Goal: Task Accomplishment & Management: Manage account settings

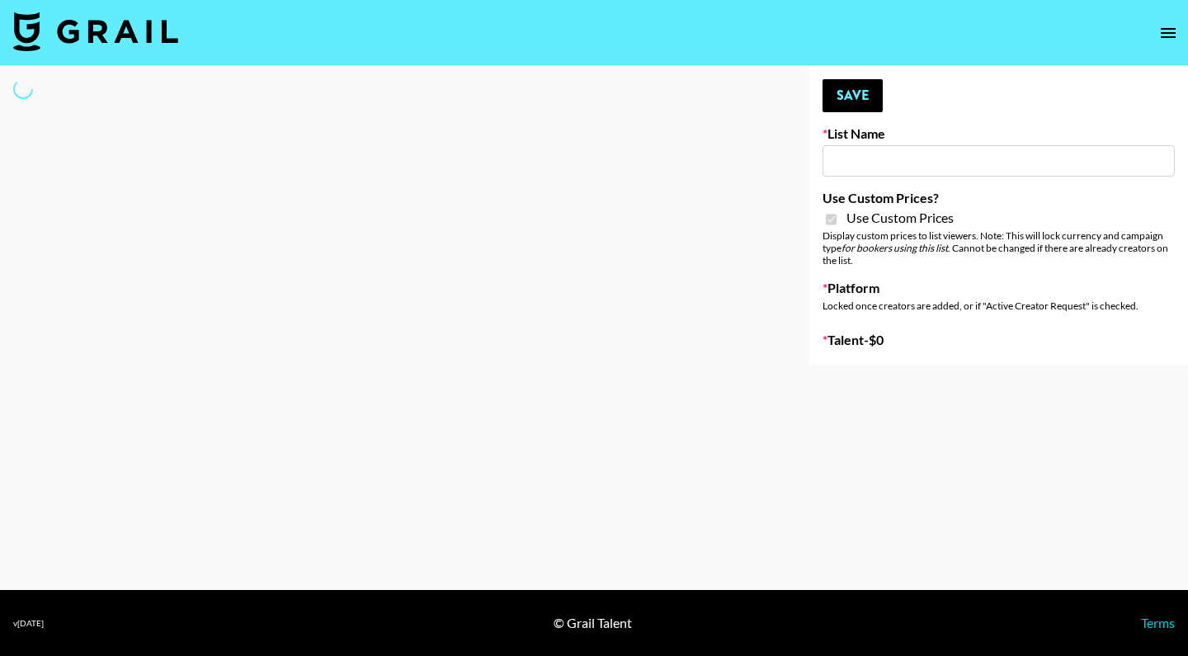
select select "Brand"
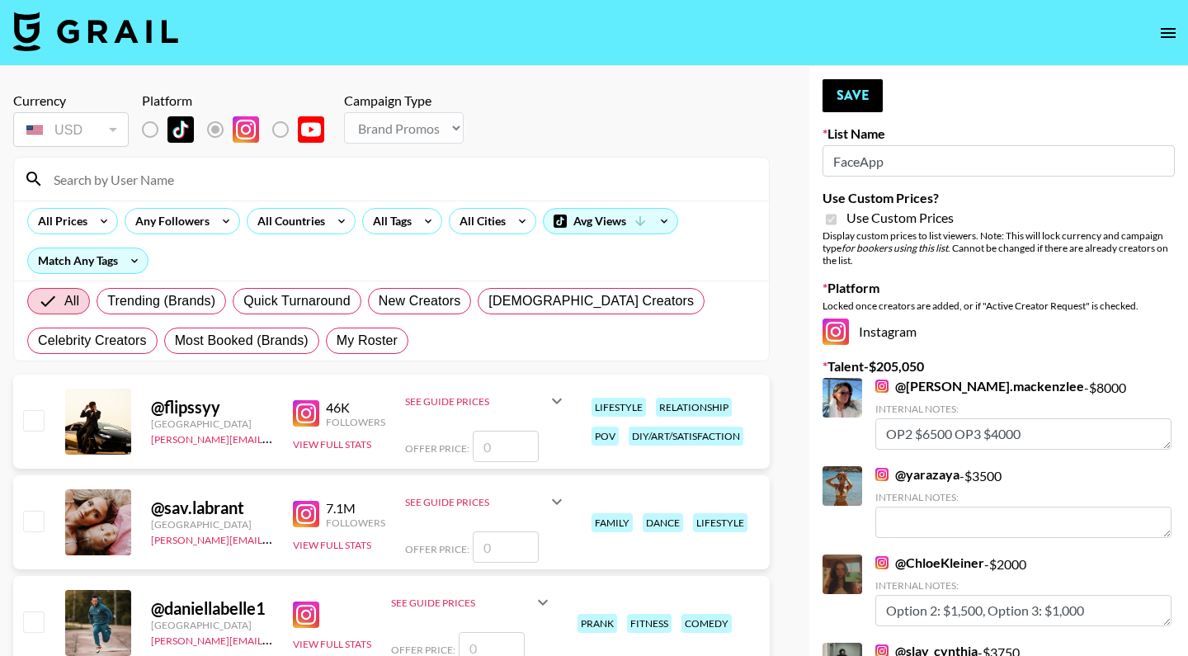
type input "FaceApp"
checkbox input "true"
type textarea "option 2: 2,000 option 3: 1,500"
type textarea "option 2: 1,500 option 3: 1,000"
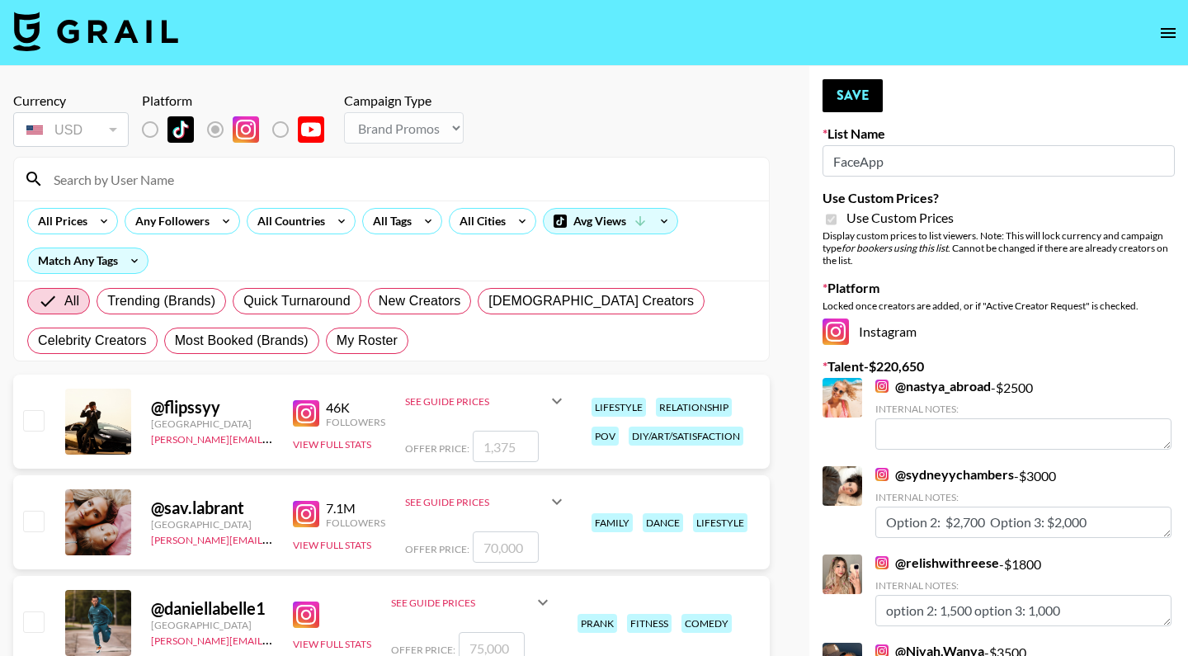
type textarea "option 2: 1,500 option 3: 1,000"
type textarea "option 2: $800 option 3: $600"
type textarea "option 2: 1,500 option 3: 1,300"
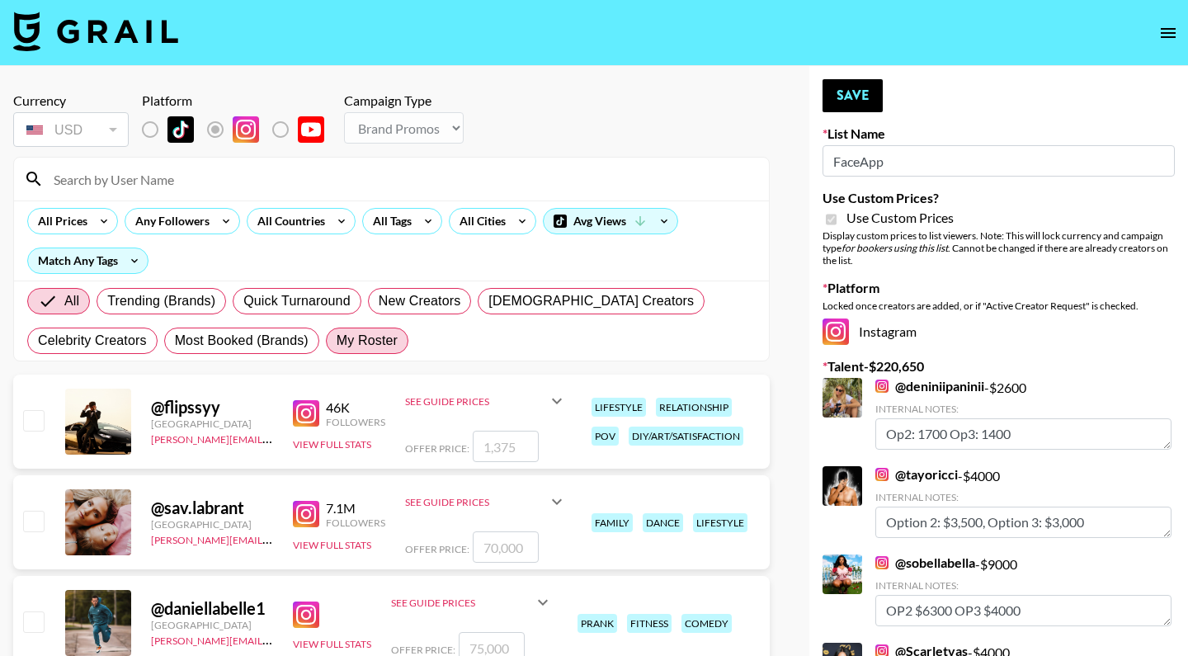
click at [363, 352] on label "My Roster" at bounding box center [367, 341] width 83 height 26
click at [337, 341] on input "My Roster" at bounding box center [337, 341] width 0 height 0
radio input "true"
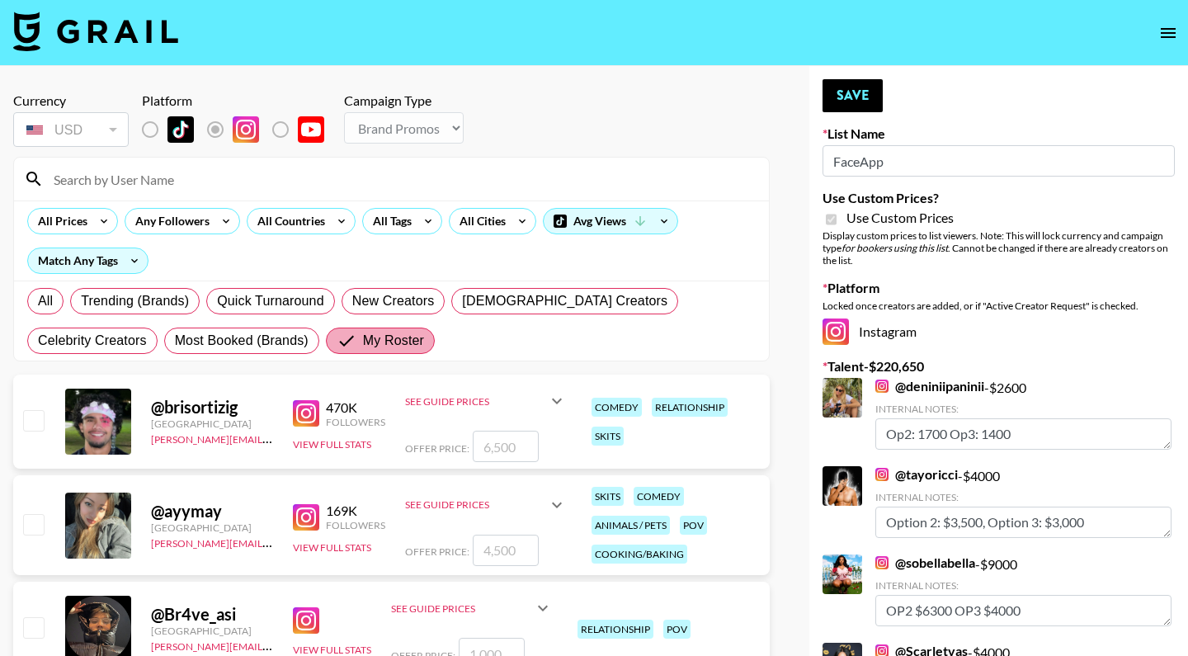
click at [363, 352] on div "All Trending (Brands) Quick Turnaround New Creators [DEMOGRAPHIC_DATA] Creators…" at bounding box center [391, 320] width 735 height 79
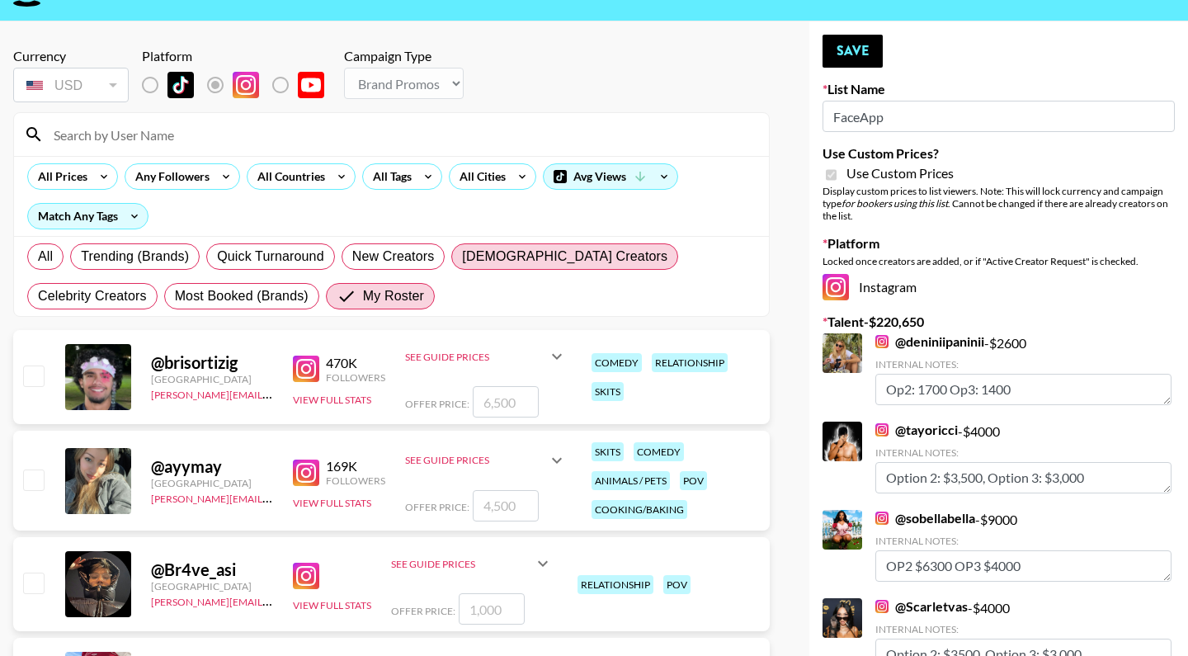
scroll to position [58, 0]
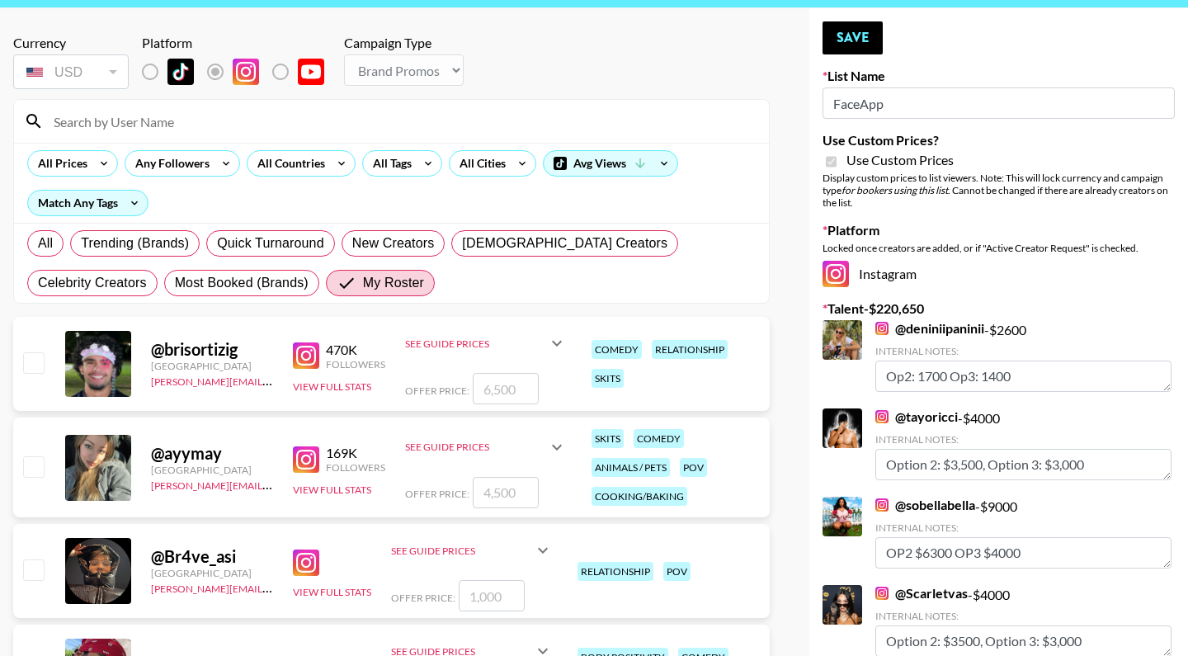
click at [35, 360] on input "checkbox" at bounding box center [33, 362] width 20 height 20
checkbox input "true"
type input "6500"
click at [555, 343] on icon at bounding box center [557, 343] width 20 height 20
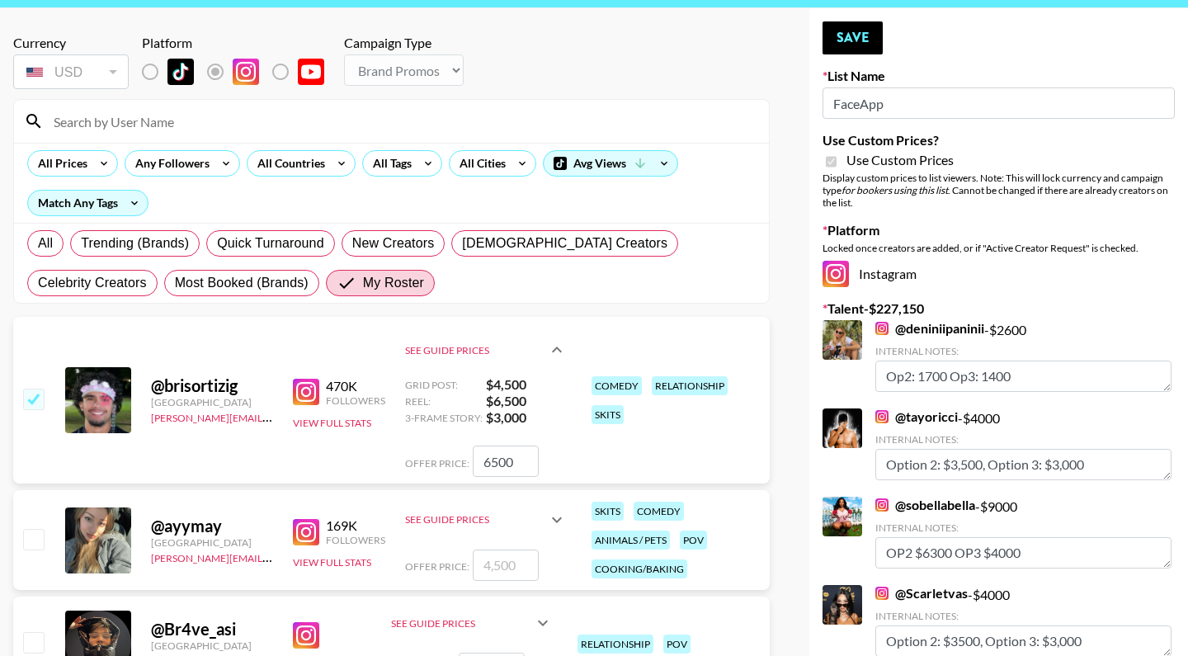
scroll to position [69, 0]
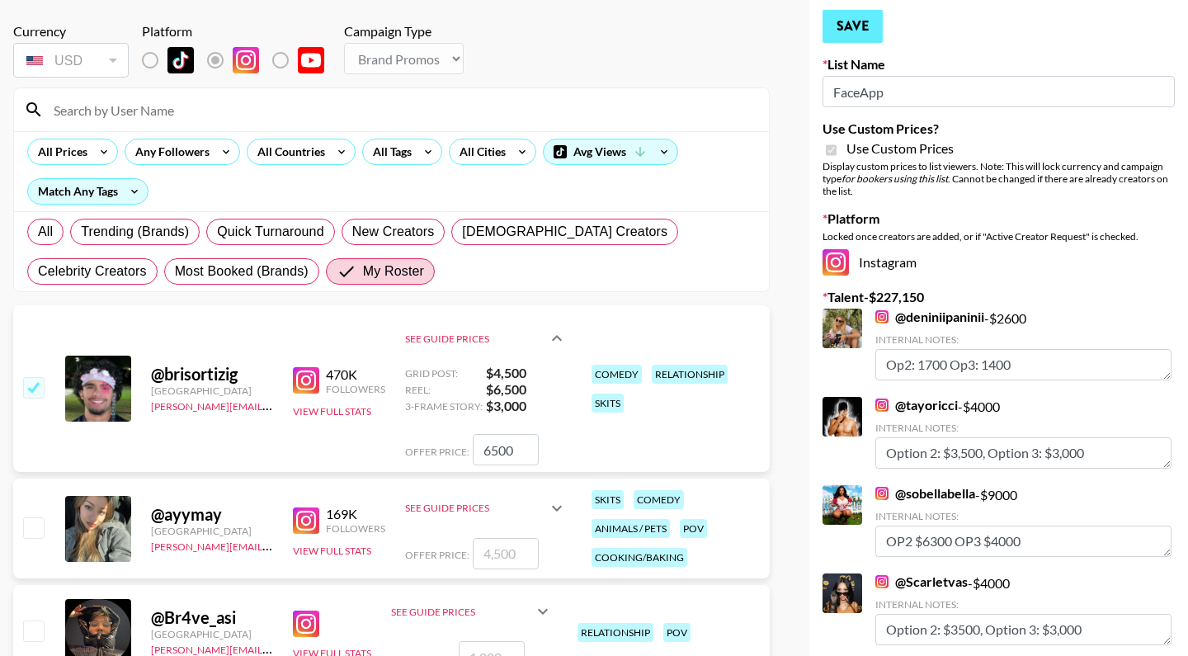
click at [862, 23] on button "Save" at bounding box center [853, 26] width 60 height 33
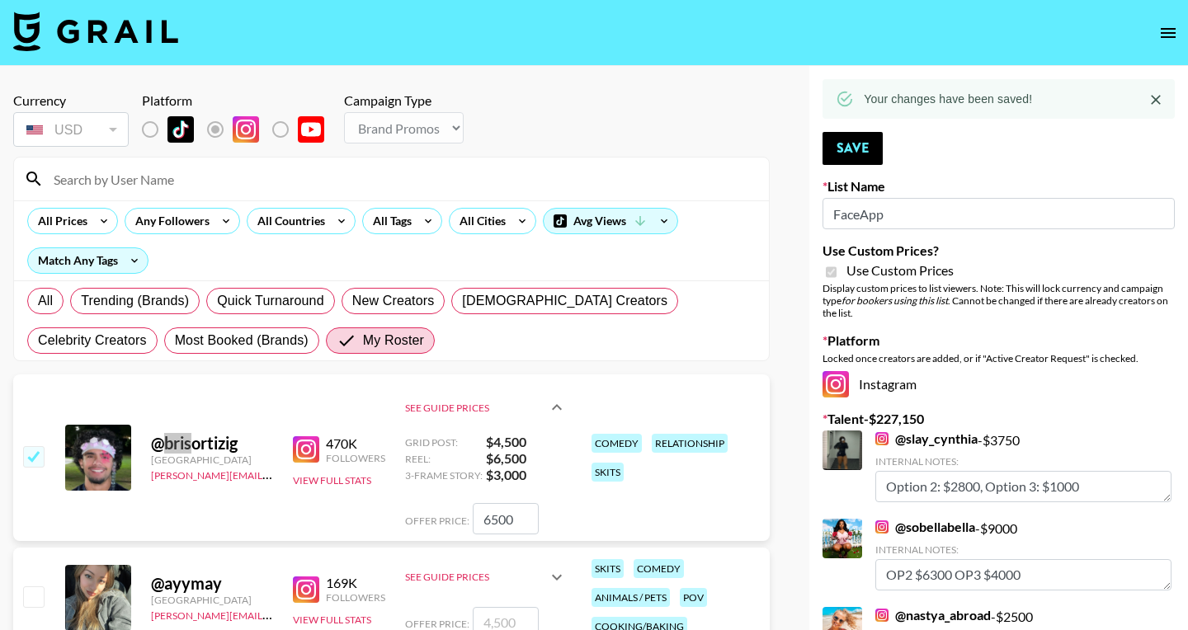
scroll to position [4980, 0]
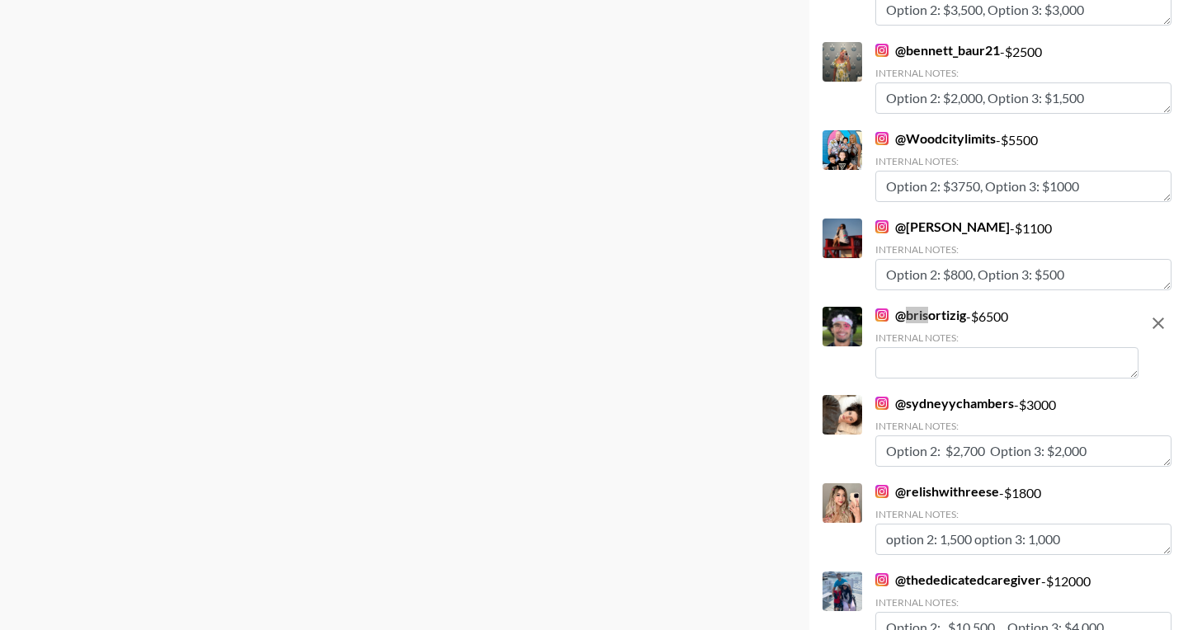
click at [930, 365] on textarea at bounding box center [1007, 362] width 263 height 31
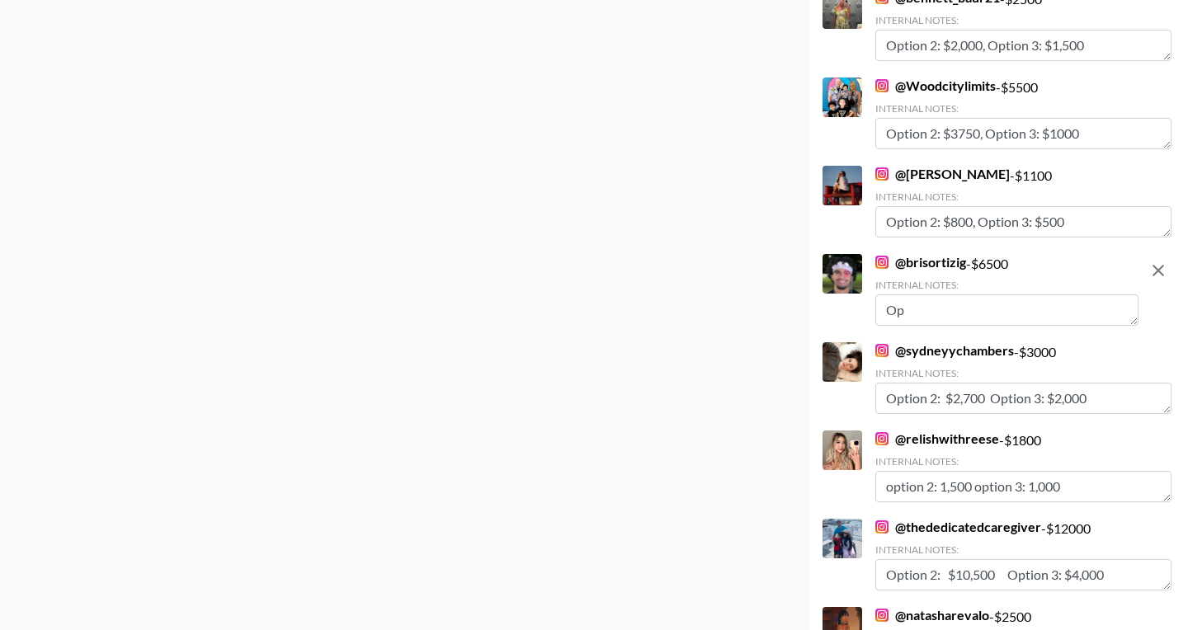
type textarea "O"
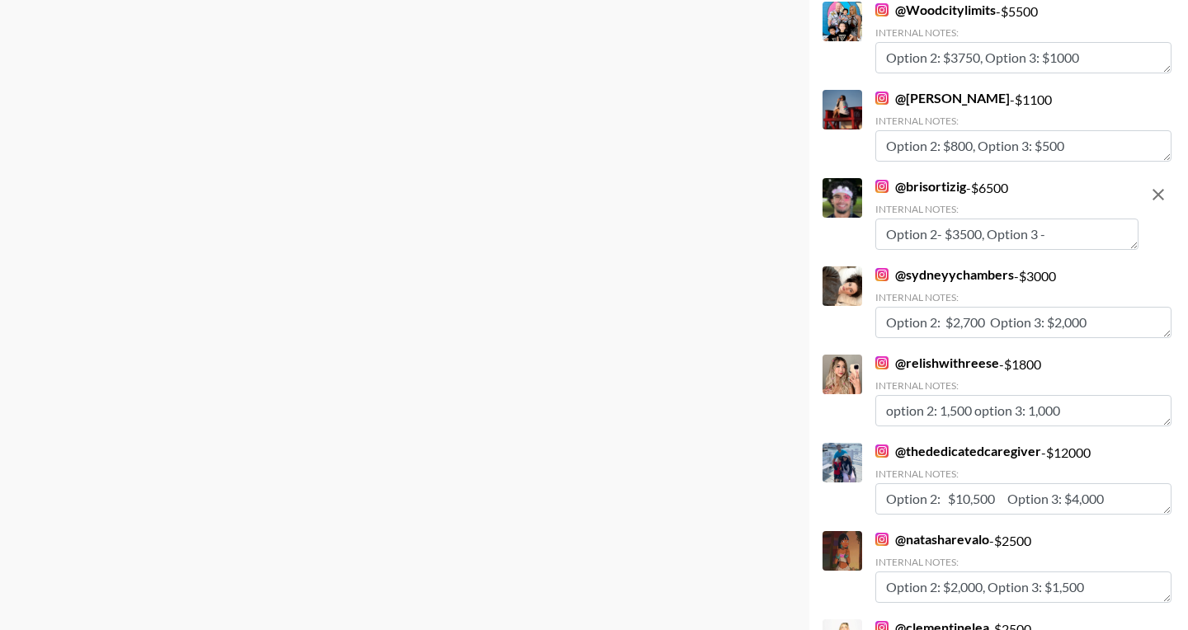
scroll to position [5036, 0]
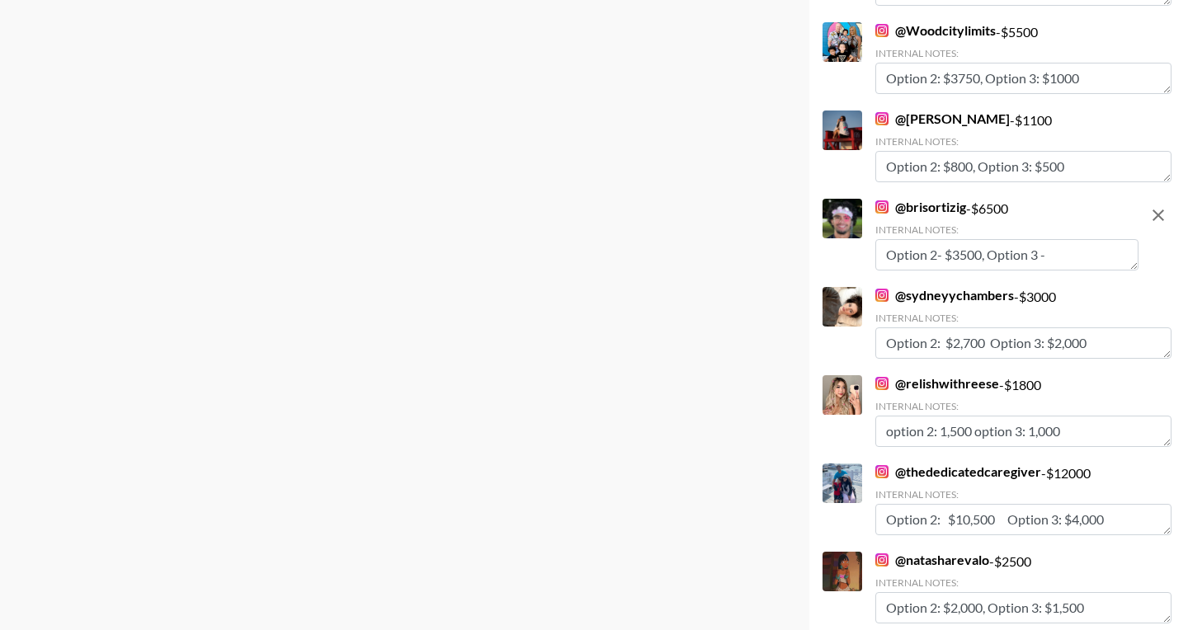
click at [963, 260] on textarea "Option 2- $3500, Option 3 -" at bounding box center [1007, 254] width 263 height 31
click at [1071, 258] on textarea "Option 2- $4500, Option 3 -" at bounding box center [1007, 254] width 263 height 31
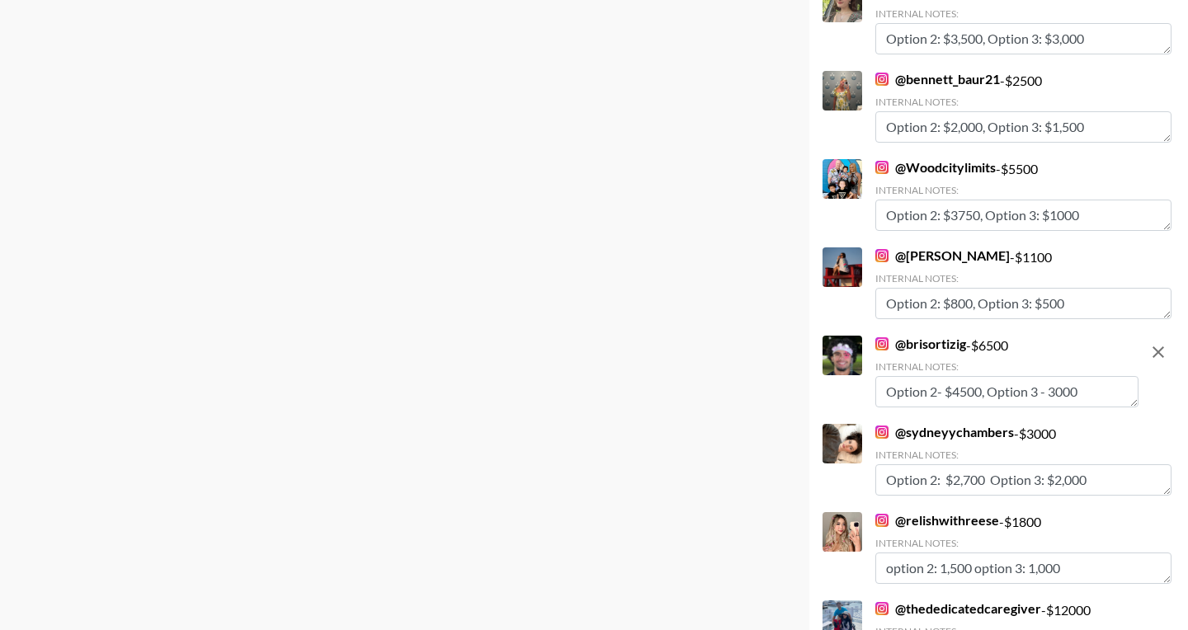
scroll to position [4966, 0]
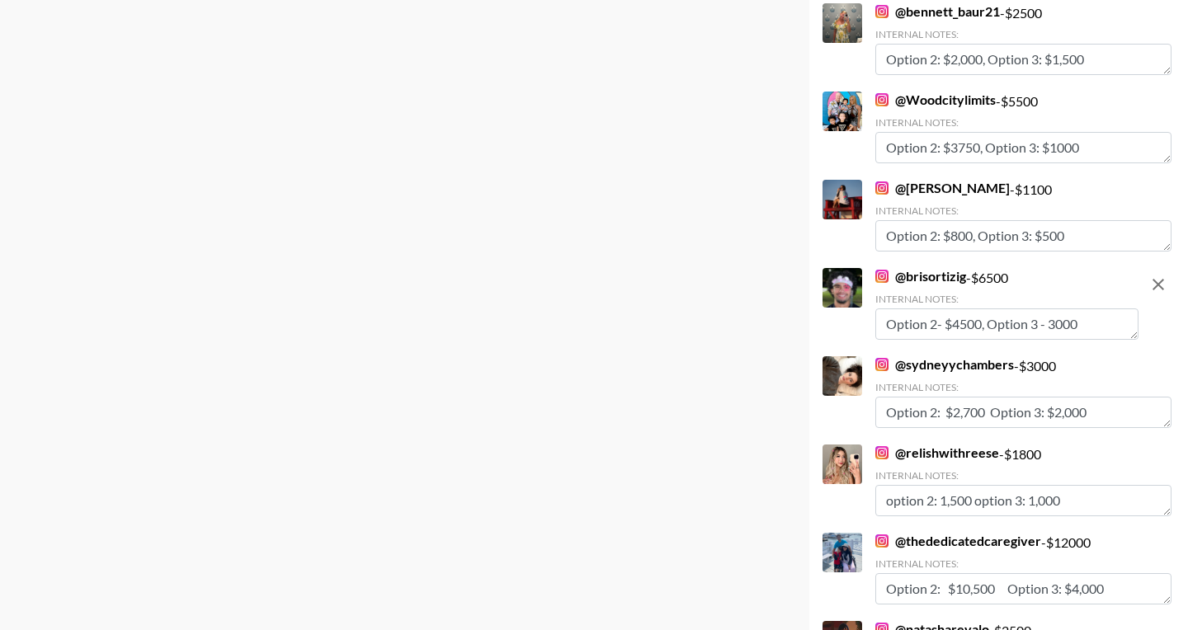
type textarea "Option 2- $4500, Option 3 - 3000"
click at [1079, 289] on div "@ brisortizig - $ 6500 Internal Notes: Option 2- $4500, Option 3 - 3000" at bounding box center [1007, 304] width 263 height 72
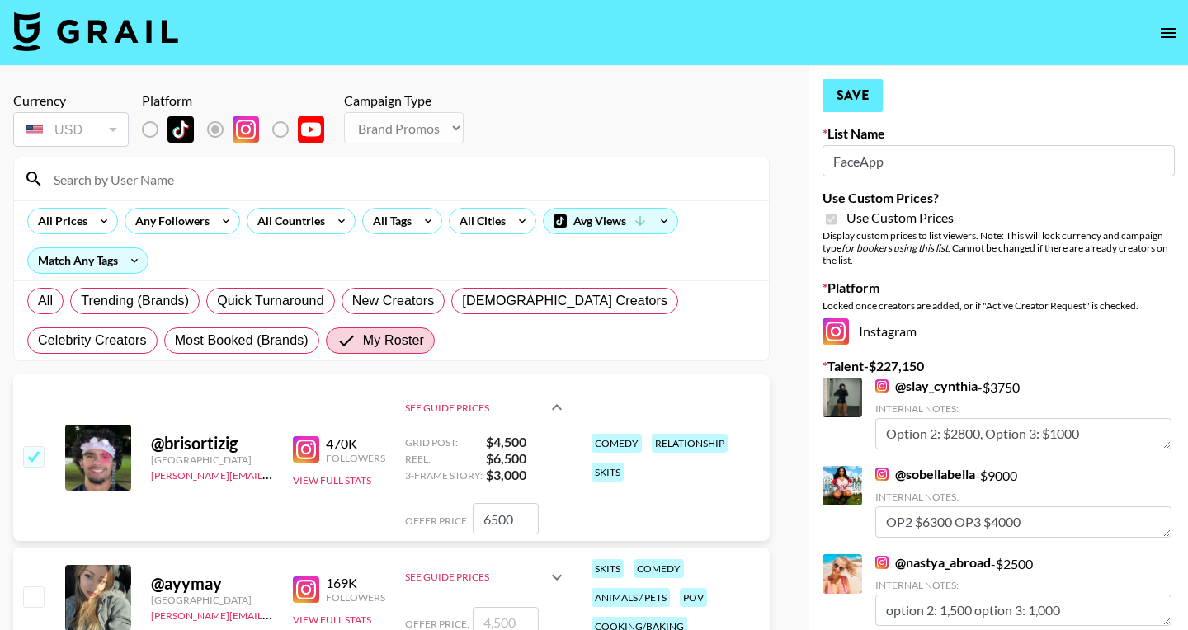
scroll to position [0, 0]
click at [871, 105] on button "Save" at bounding box center [853, 95] width 60 height 33
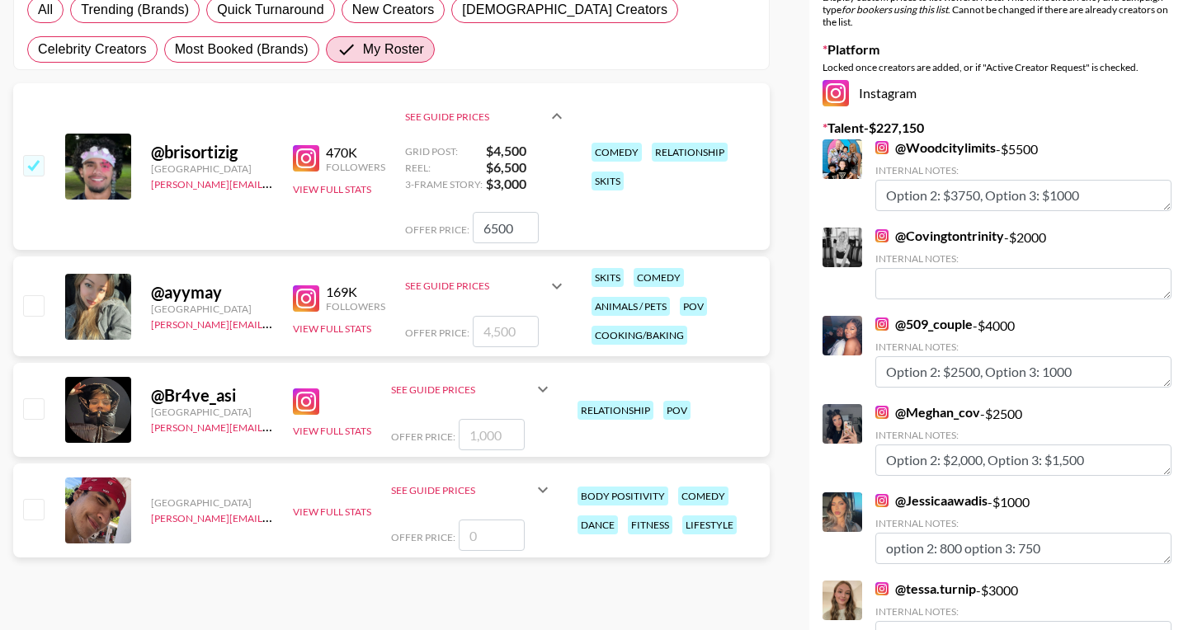
scroll to position [313, 0]
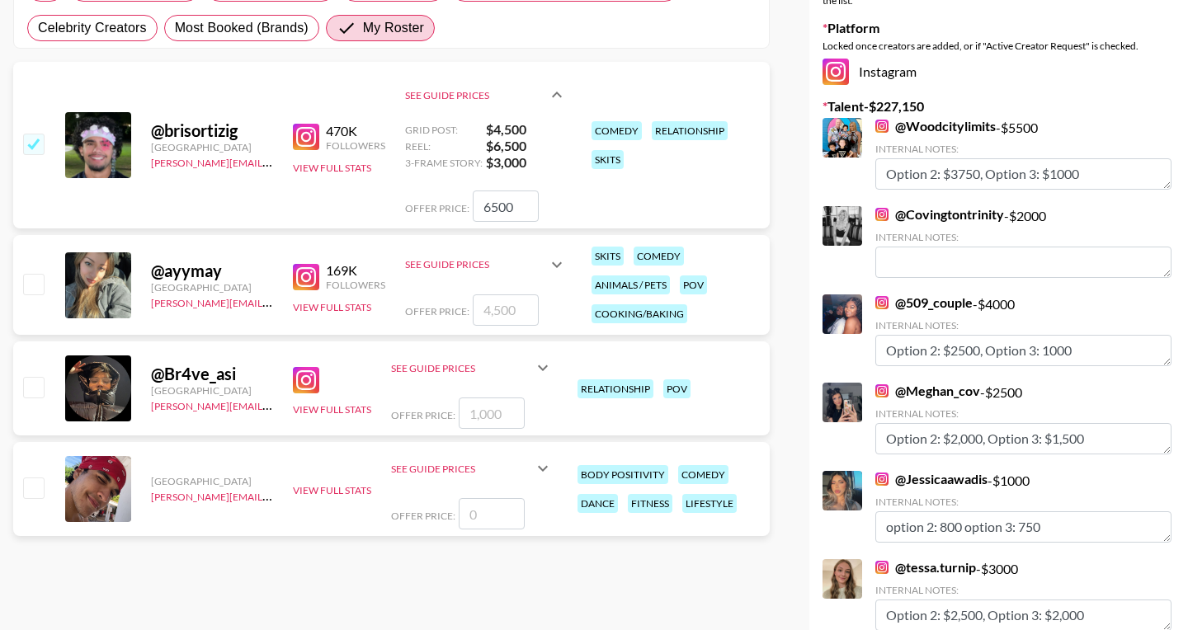
click at [31, 288] on input "checkbox" at bounding box center [33, 284] width 20 height 20
checkbox input "true"
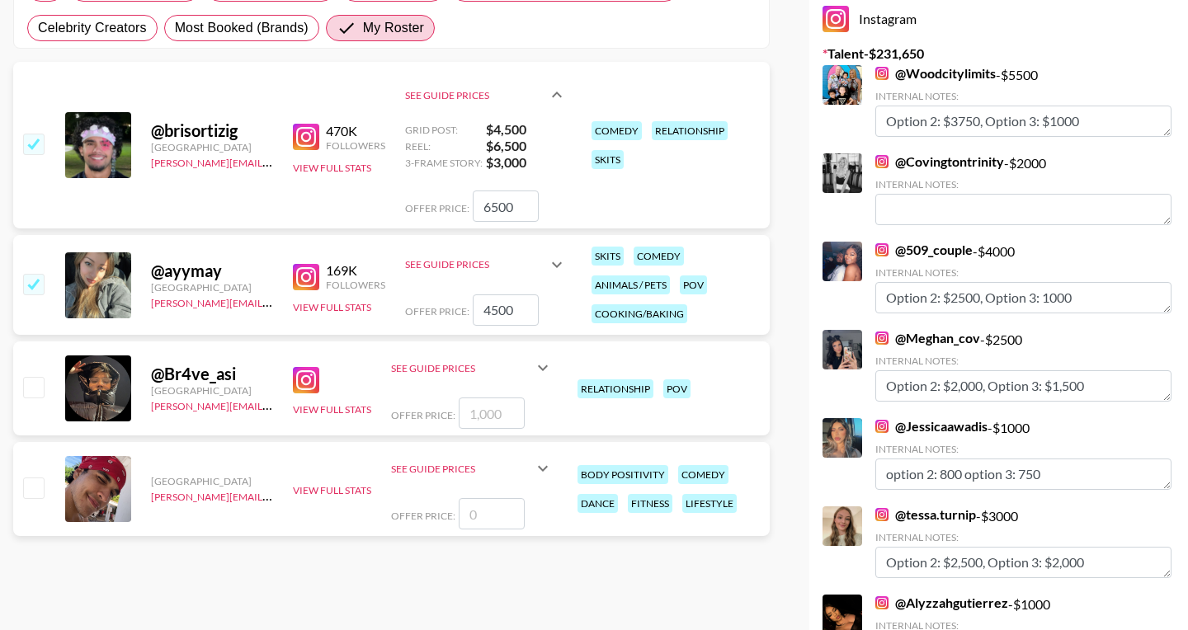
type input "4500"
click at [556, 264] on icon at bounding box center [557, 265] width 10 height 6
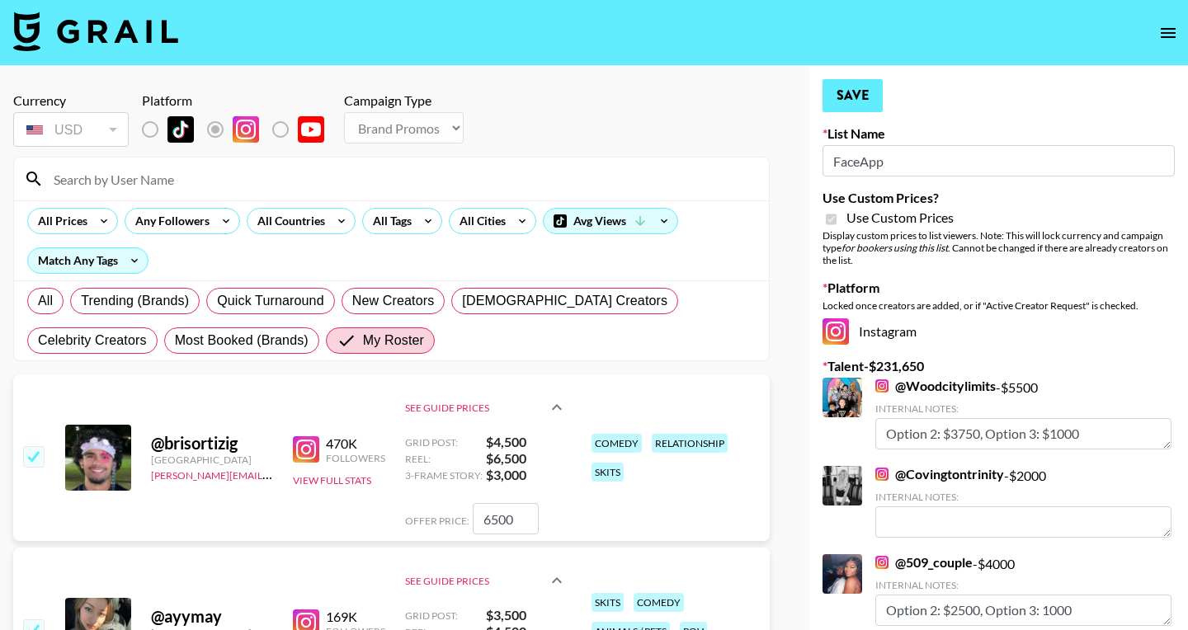
scroll to position [0, 0]
click at [859, 106] on button "Save" at bounding box center [853, 95] width 60 height 33
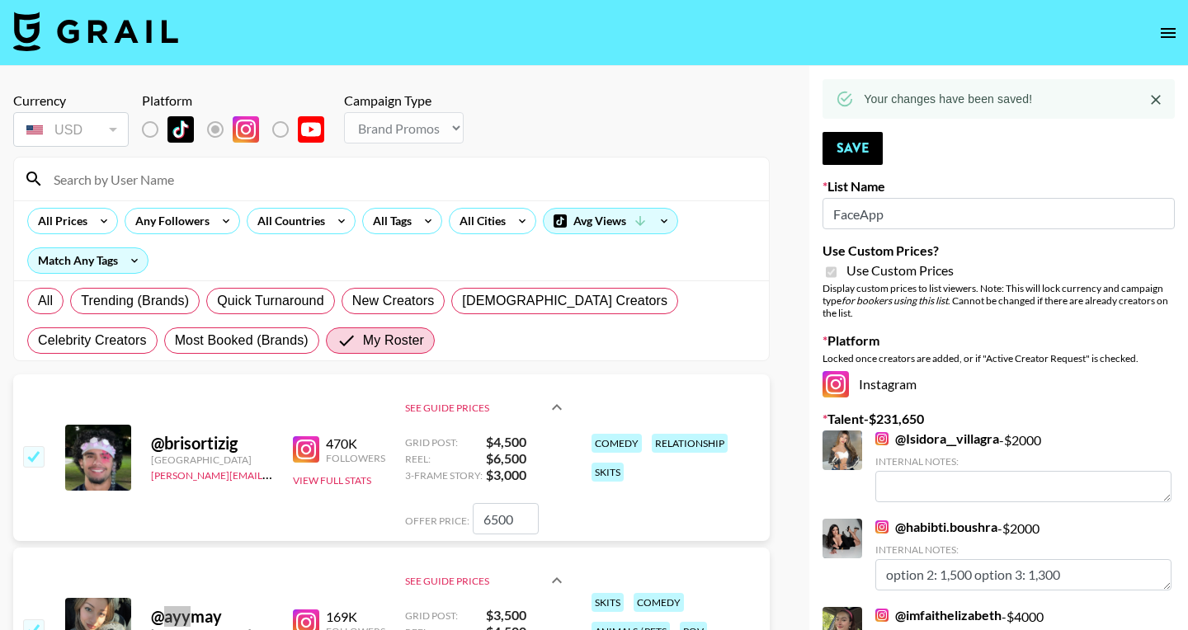
scroll to position [3832, 0]
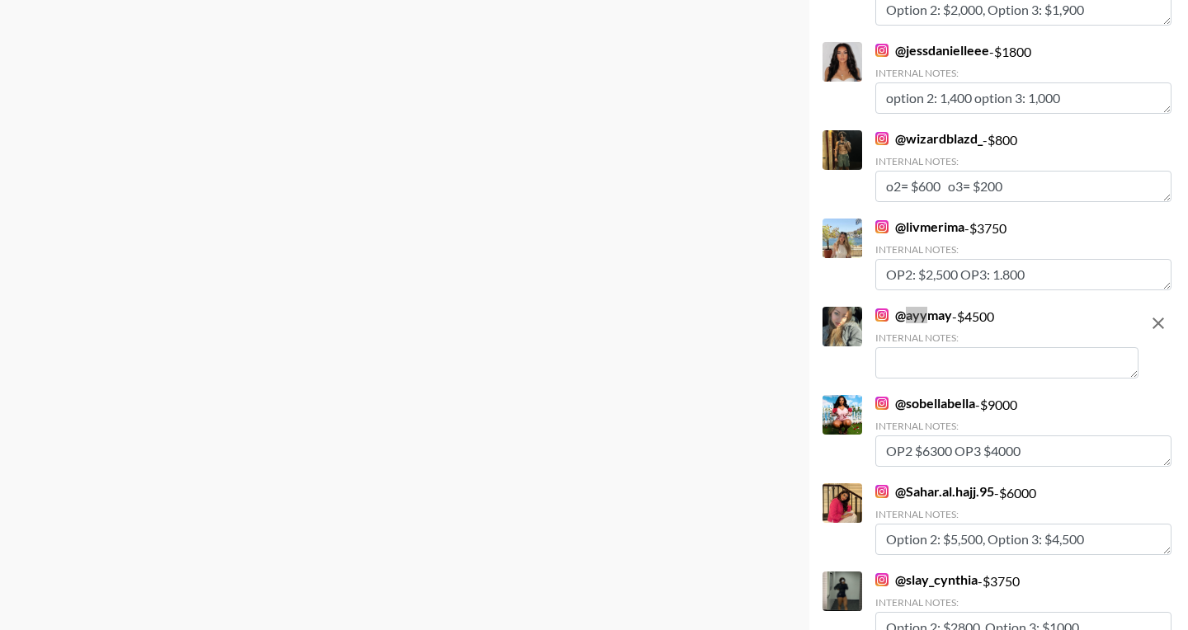
click at [913, 347] on textarea at bounding box center [1007, 362] width 263 height 31
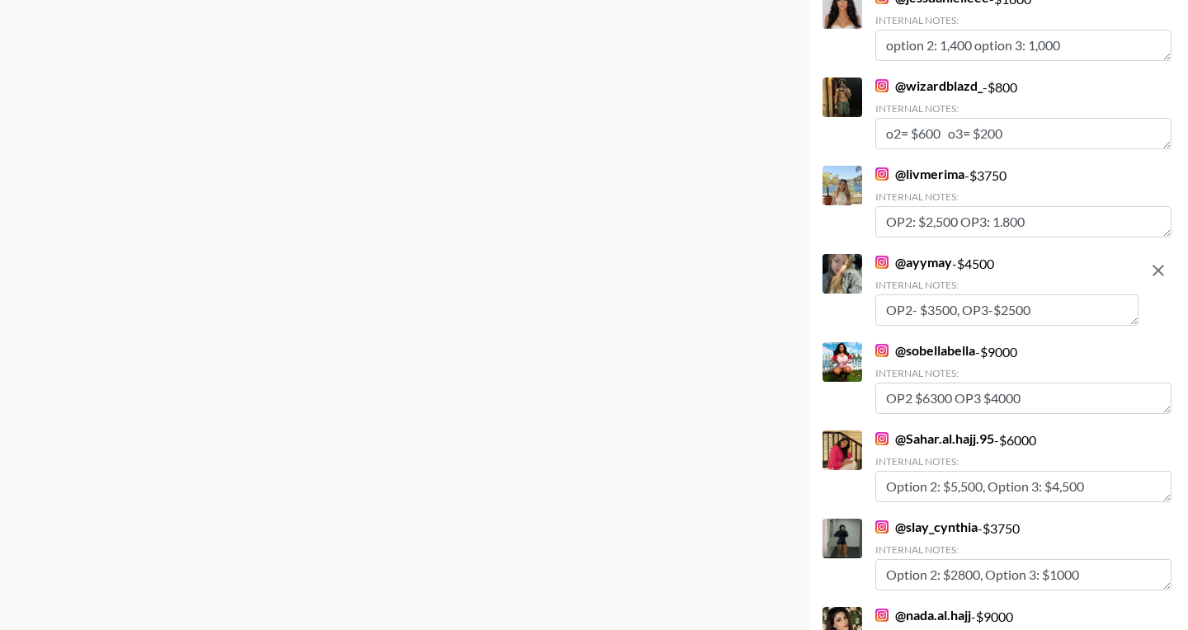
type textarea "OP2- $3500, OP3-$2500"
click at [1018, 288] on div "Internal Notes:" at bounding box center [1007, 285] width 263 height 12
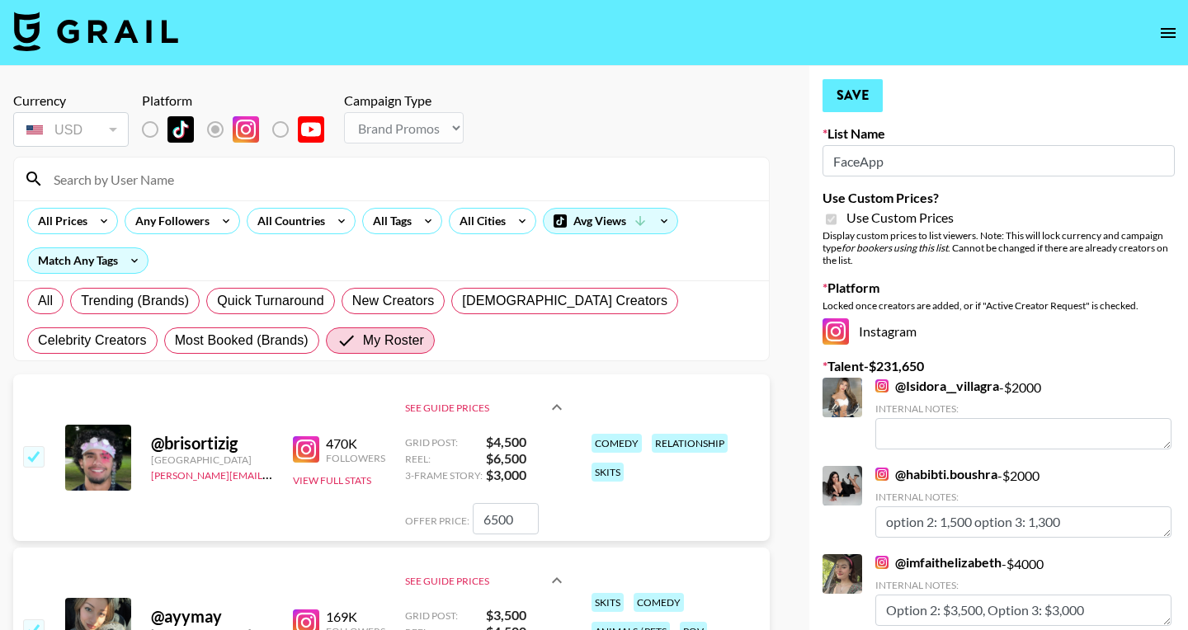
scroll to position [0, 0]
click at [848, 97] on button "Save" at bounding box center [853, 95] width 60 height 33
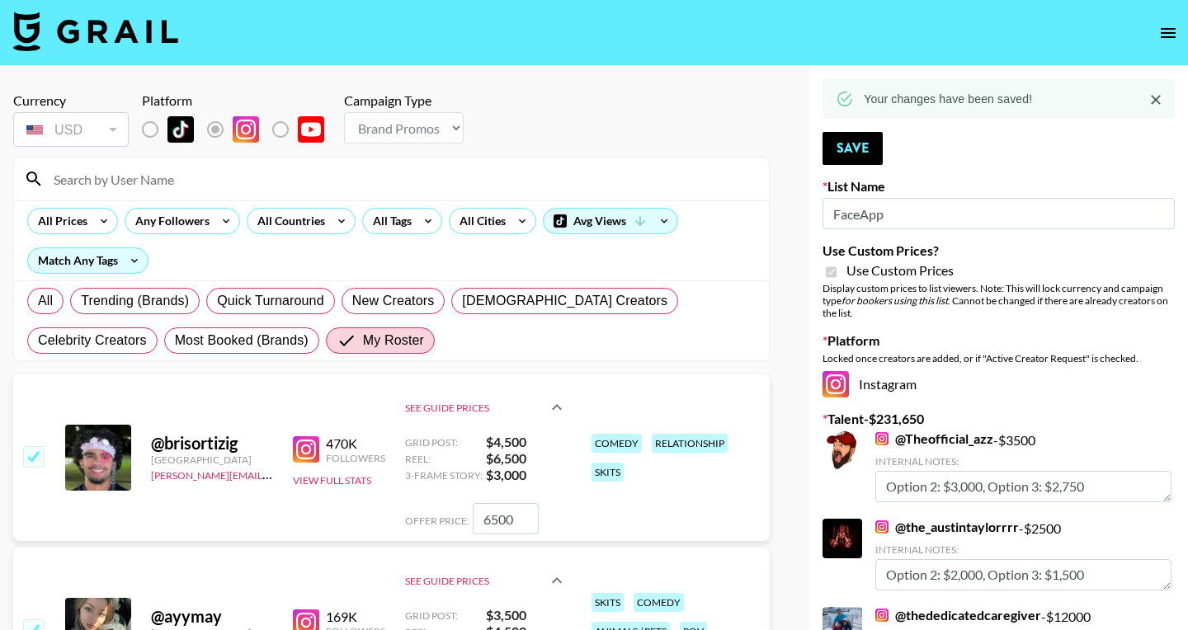
click at [131, 52] on link at bounding box center [95, 33] width 165 height 43
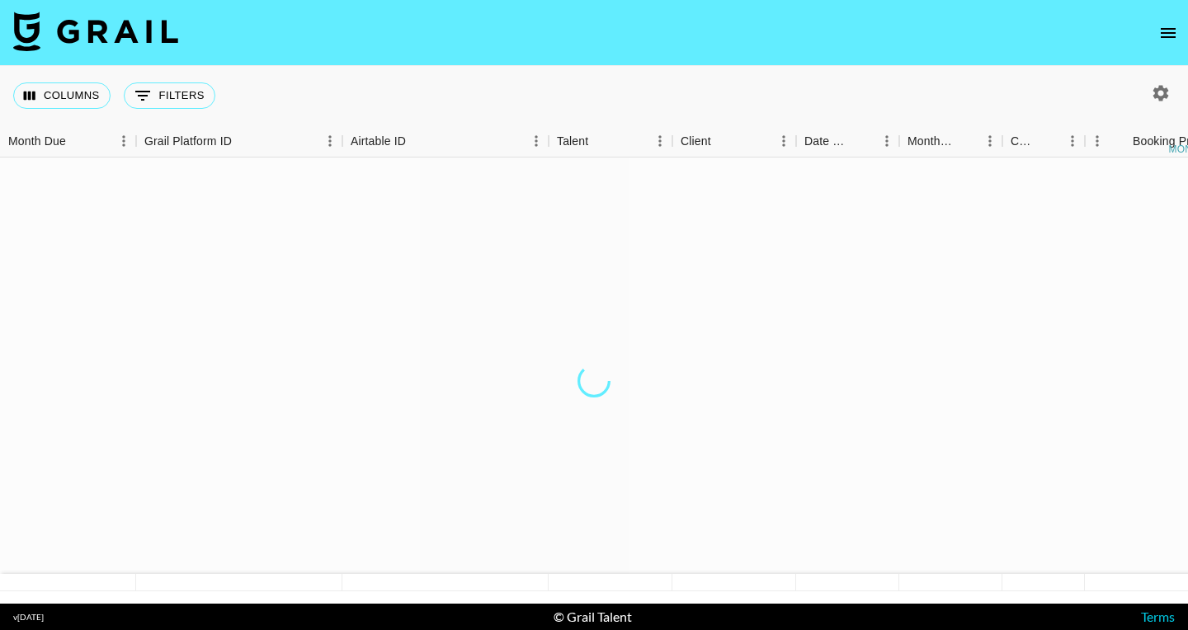
click at [122, 33] on img at bounding box center [95, 32] width 165 height 40
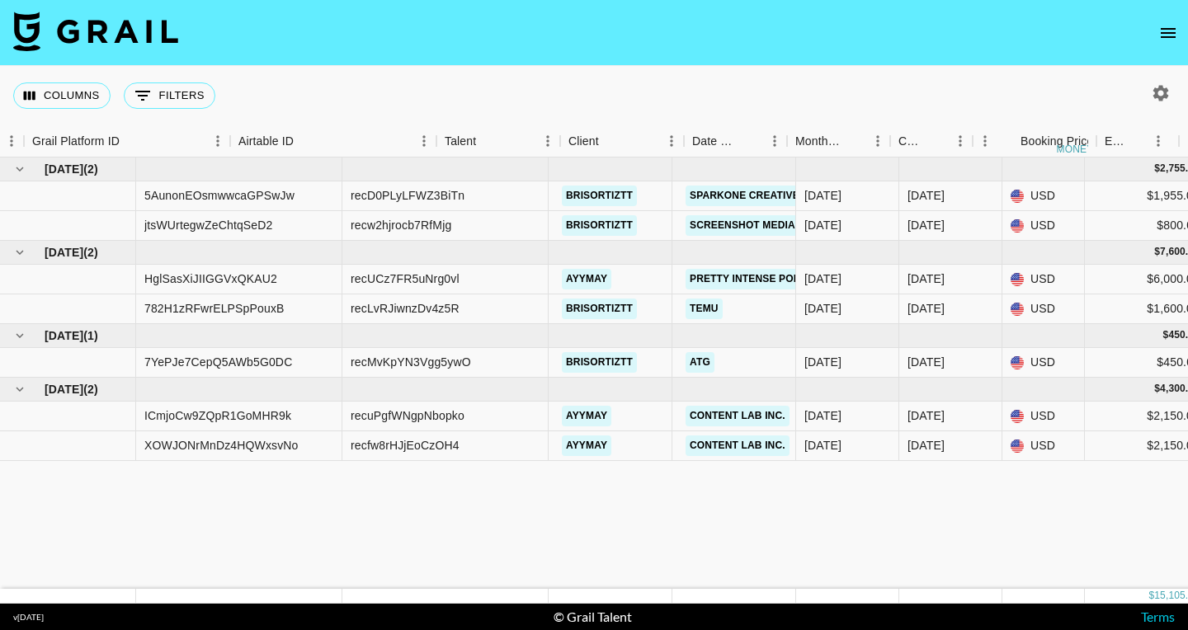
scroll to position [0, 504]
